Goal: Information Seeking & Learning: Learn about a topic

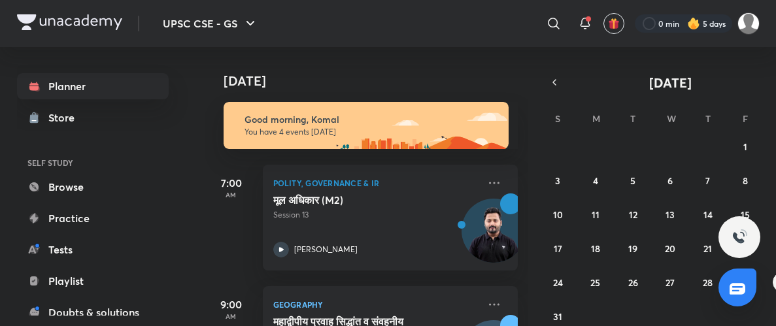
scroll to position [0, 20]
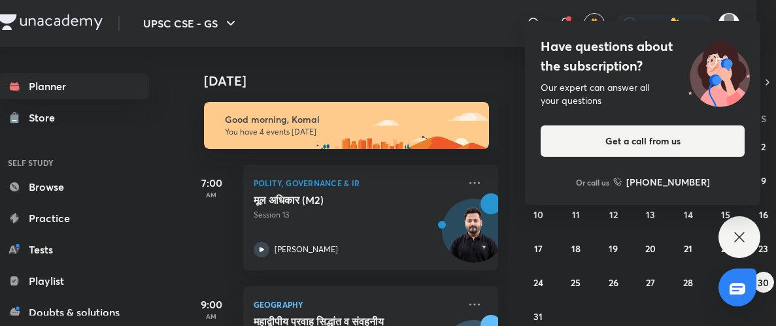
click at [733, 234] on icon at bounding box center [740, 238] width 16 height 16
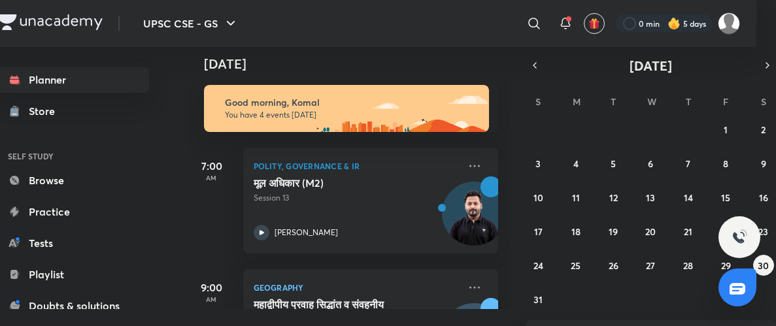
scroll to position [18, 20]
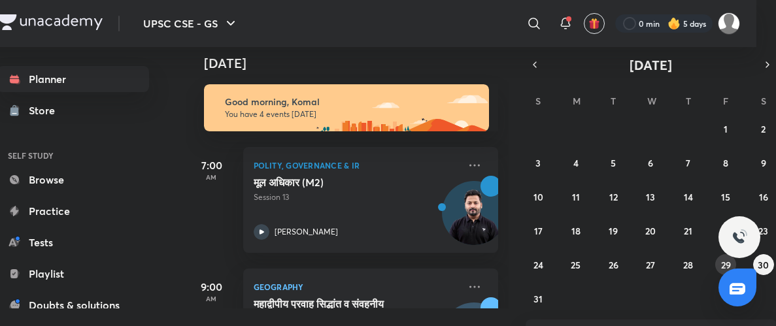
click at [721, 266] on abbr "29" at bounding box center [726, 265] width 10 height 12
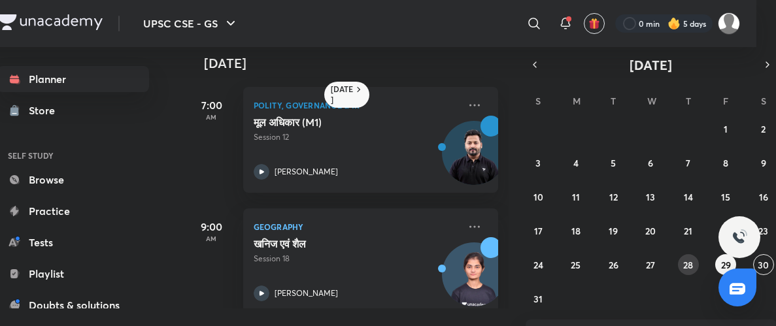
click at [689, 269] on abbr "28" at bounding box center [689, 265] width 10 height 12
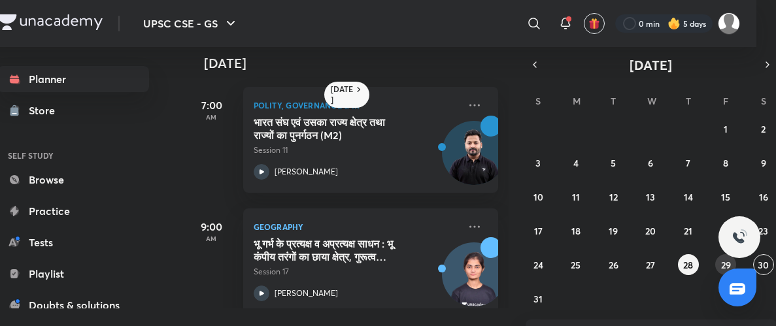
click at [718, 264] on button "29" at bounding box center [726, 264] width 21 height 21
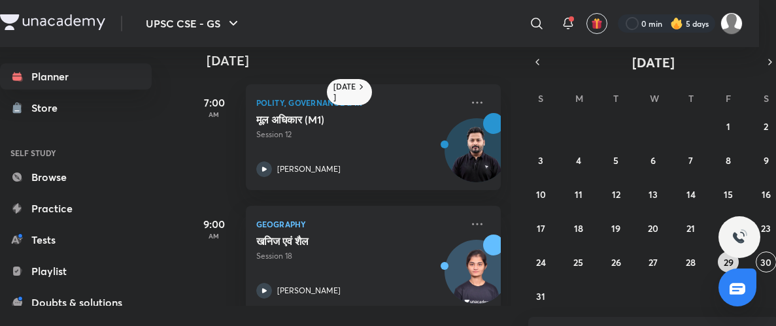
scroll to position [20, 20]
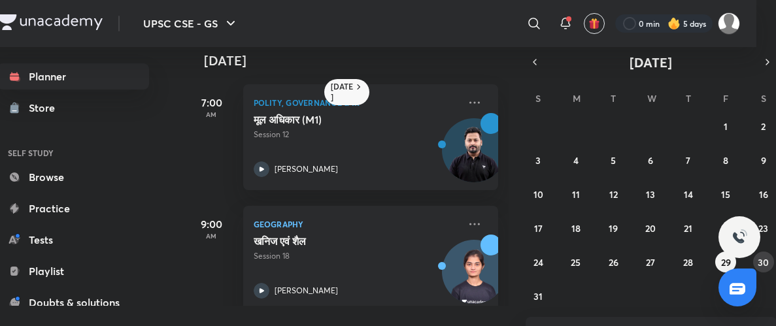
click at [765, 263] on abbr "30" at bounding box center [763, 262] width 11 height 12
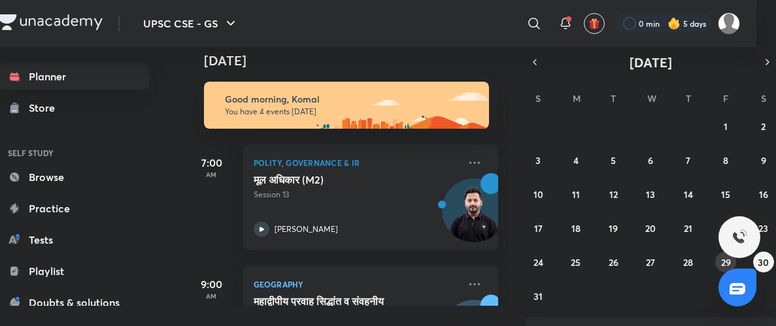
click at [716, 262] on button "29" at bounding box center [726, 262] width 21 height 21
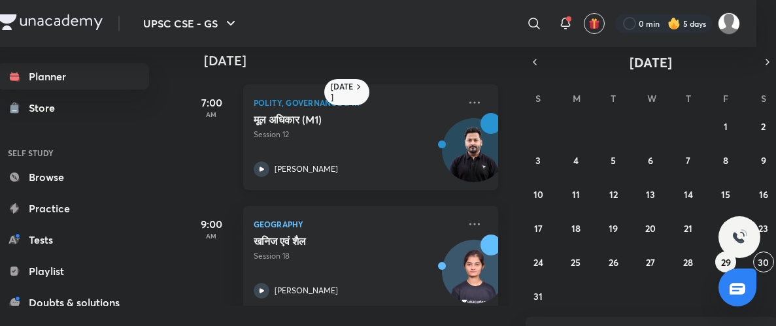
click at [260, 169] on icon at bounding box center [261, 169] width 5 height 5
click at [692, 267] on abbr "28" at bounding box center [689, 262] width 10 height 12
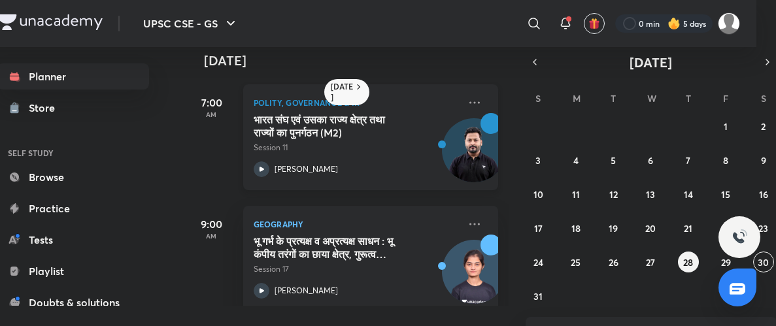
click at [260, 169] on icon at bounding box center [261, 169] width 5 height 5
